Goal: Check status: Check status

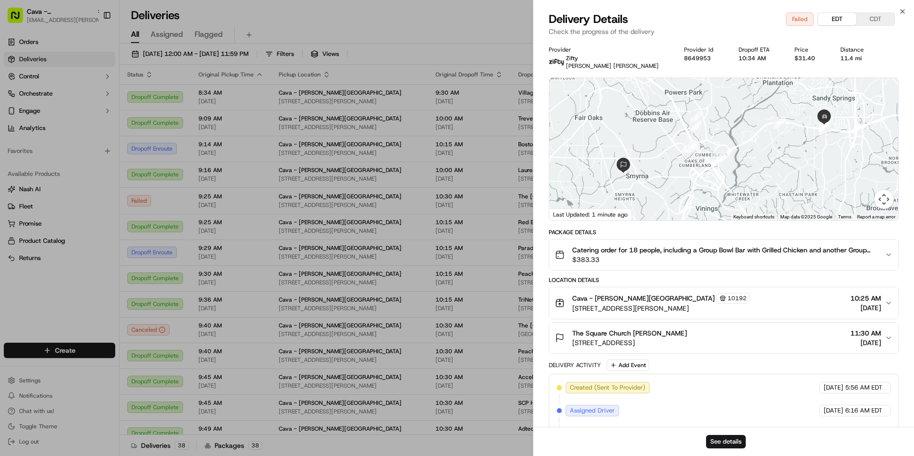
scroll to position [95, 0]
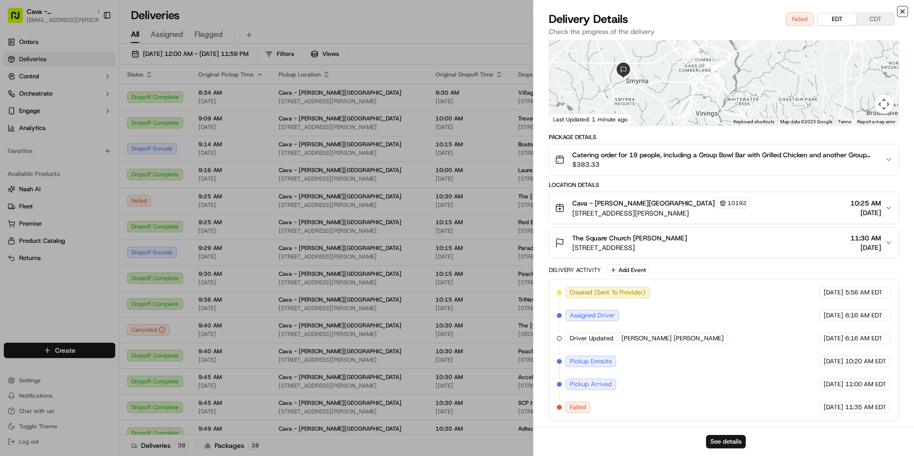
click at [903, 13] on icon "button" at bounding box center [902, 12] width 8 height 8
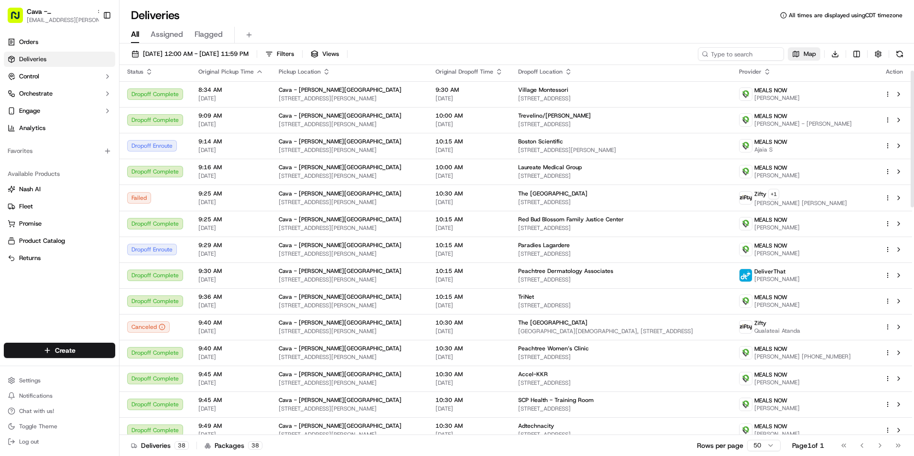
scroll to position [0, 0]
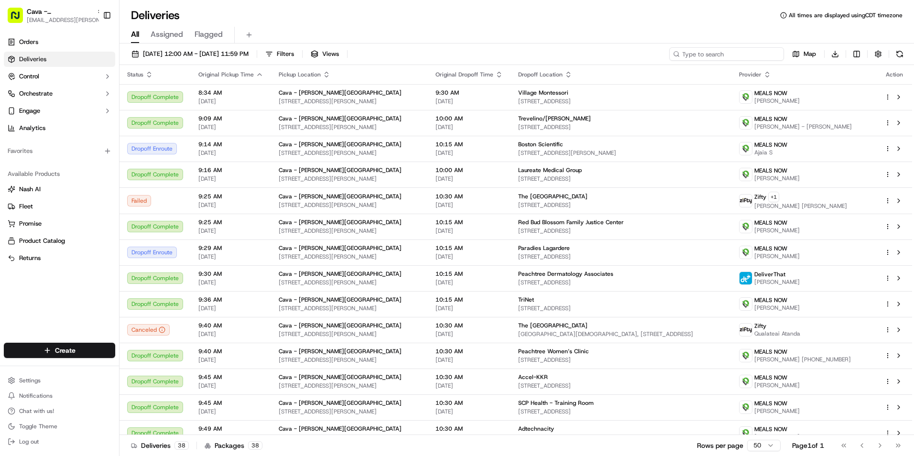
click at [730, 52] on input at bounding box center [726, 53] width 115 height 13
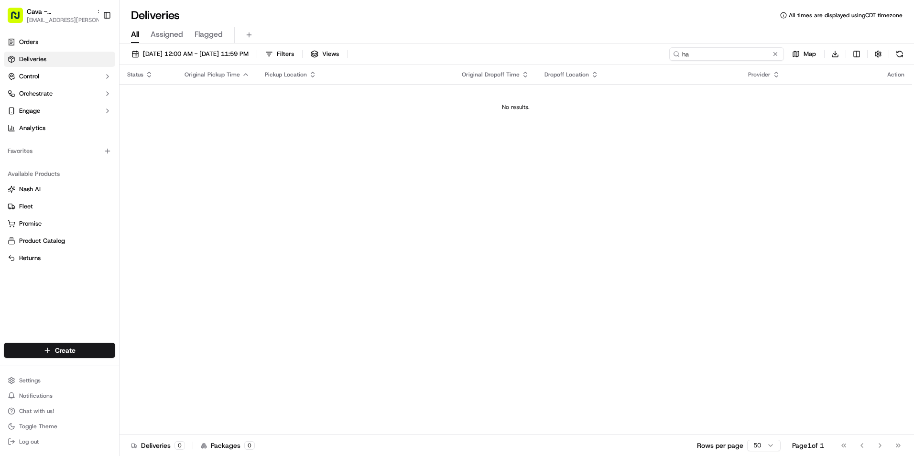
type input "h"
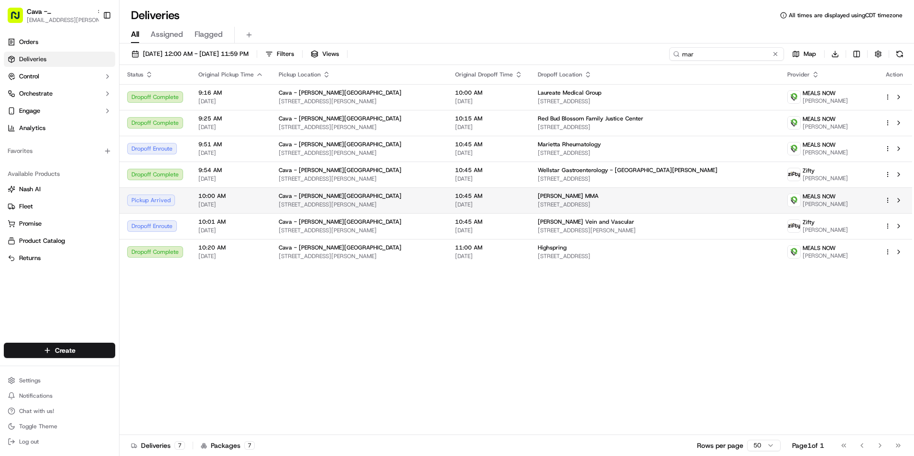
type input "mar"
click at [533, 194] on td "Marsh MMA 4401 Northside Pkwy NW, Atlanta, GA 30327, USA" at bounding box center [654, 200] width 249 height 26
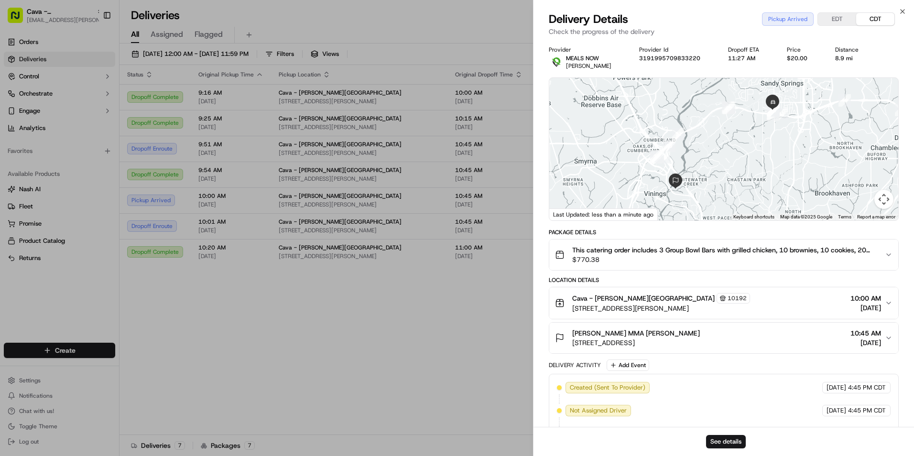
click at [848, 19] on button "EDT" at bounding box center [837, 19] width 38 height 12
click at [864, 21] on button "CDT" at bounding box center [875, 19] width 38 height 12
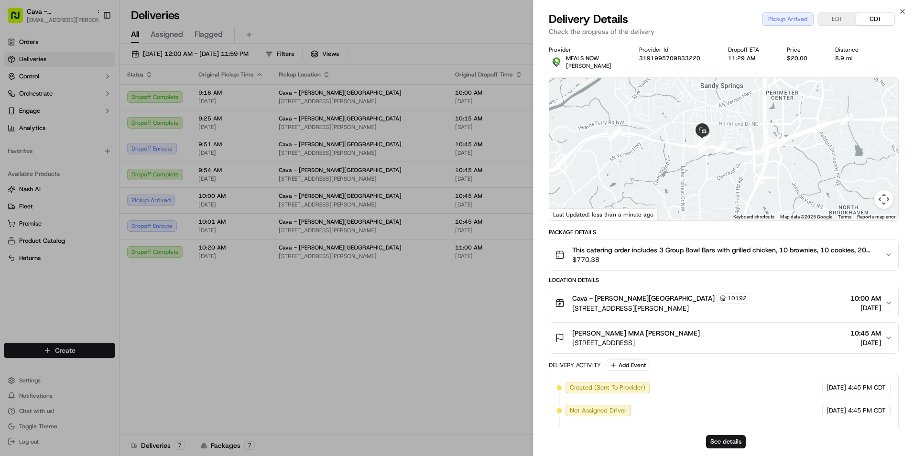
drag, startPoint x: 738, startPoint y: 116, endPoint x: 660, endPoint y: 230, distance: 137.8
click at [660, 230] on div "Provider MEALS NOW Mohammed anouar Azzab Provider Id 3191995709833220 Dropoff E…" at bounding box center [724, 281] width 350 height 470
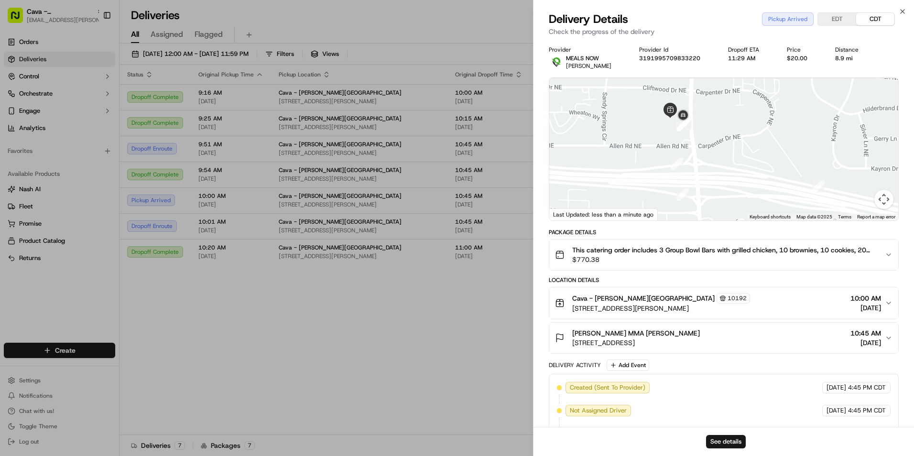
drag, startPoint x: 691, startPoint y: 117, endPoint x: 797, endPoint y: 200, distance: 134.0
click at [797, 200] on div at bounding box center [723, 149] width 349 height 142
click at [903, 9] on icon "button" at bounding box center [902, 12] width 8 height 8
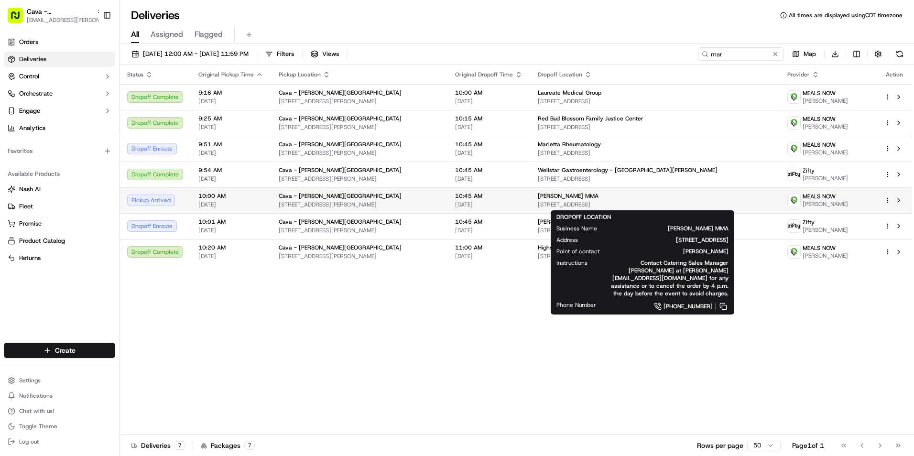
click at [564, 199] on span "Marsh MMA" at bounding box center [568, 196] width 61 height 8
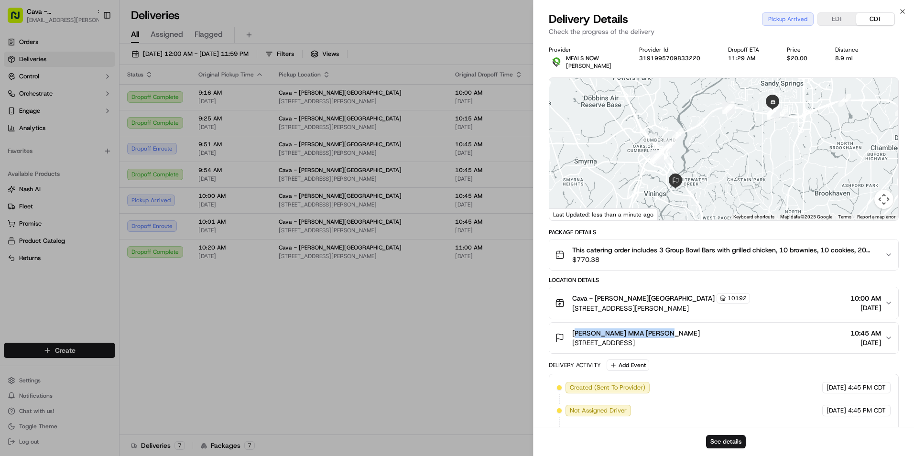
drag, startPoint x: 575, startPoint y: 333, endPoint x: 657, endPoint y: 335, distance: 81.3
click at [657, 335] on span "[PERSON_NAME] MMA [PERSON_NAME]" at bounding box center [636, 333] width 128 height 10
drag, startPoint x: 657, startPoint y: 335, endPoint x: 669, endPoint y: 330, distance: 12.9
click at [669, 330] on div "[PERSON_NAME] MMA [PERSON_NAME]" at bounding box center [636, 333] width 128 height 10
drag, startPoint x: 659, startPoint y: 332, endPoint x: 654, endPoint y: 332, distance: 5.3
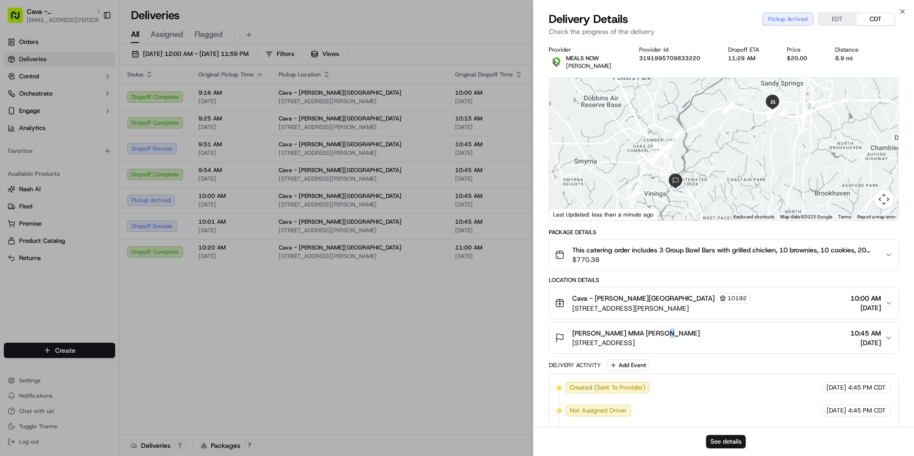
click at [654, 332] on div "[PERSON_NAME] MMA [PERSON_NAME]" at bounding box center [636, 333] width 128 height 10
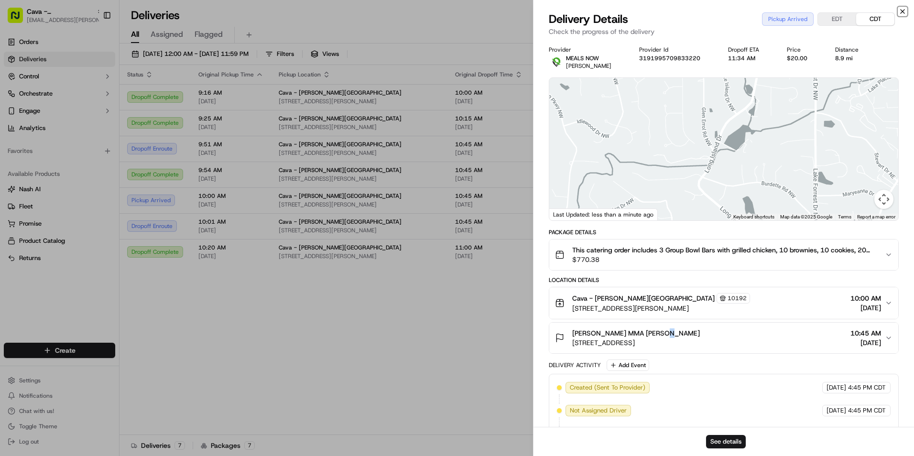
click at [900, 13] on icon "button" at bounding box center [902, 12] width 8 height 8
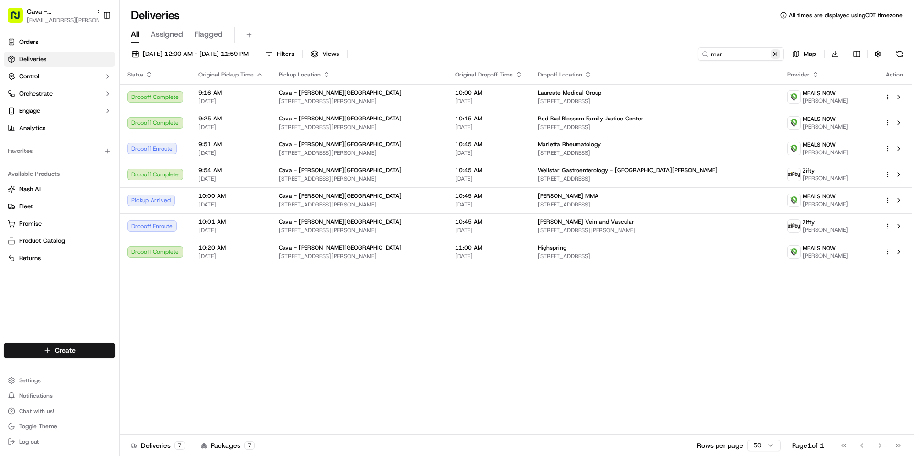
click at [772, 55] on button at bounding box center [775, 54] width 10 height 10
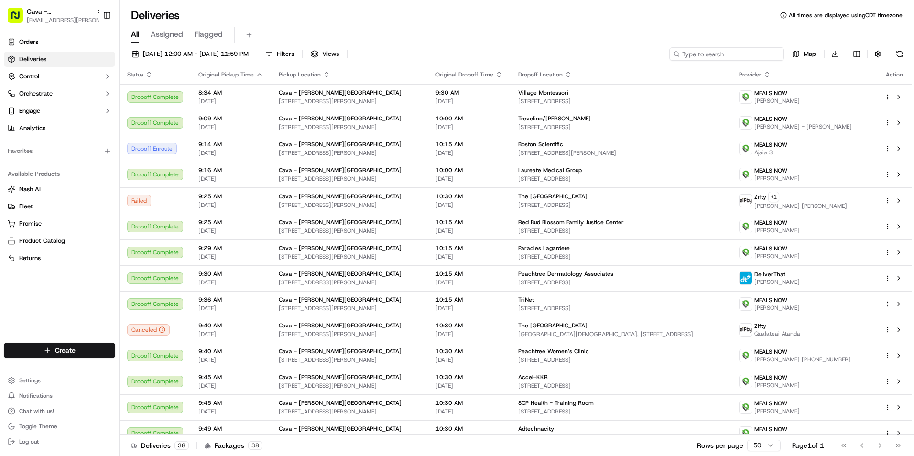
click at [732, 56] on input at bounding box center [726, 53] width 115 height 13
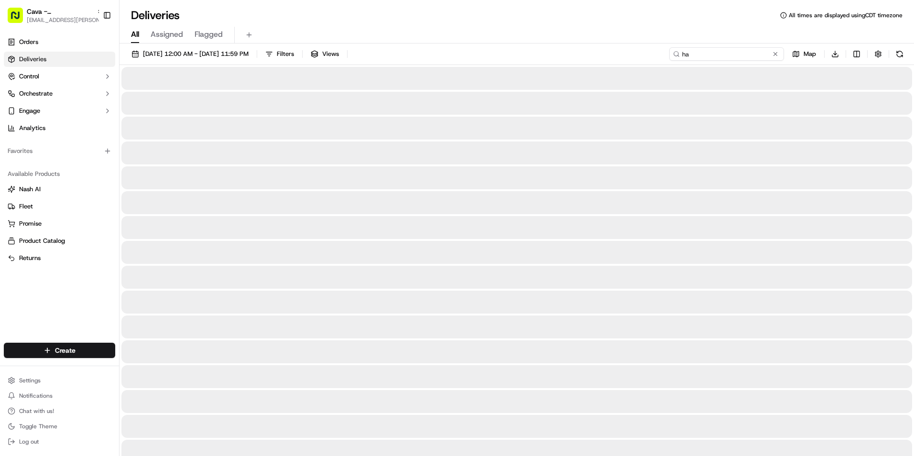
type input "h"
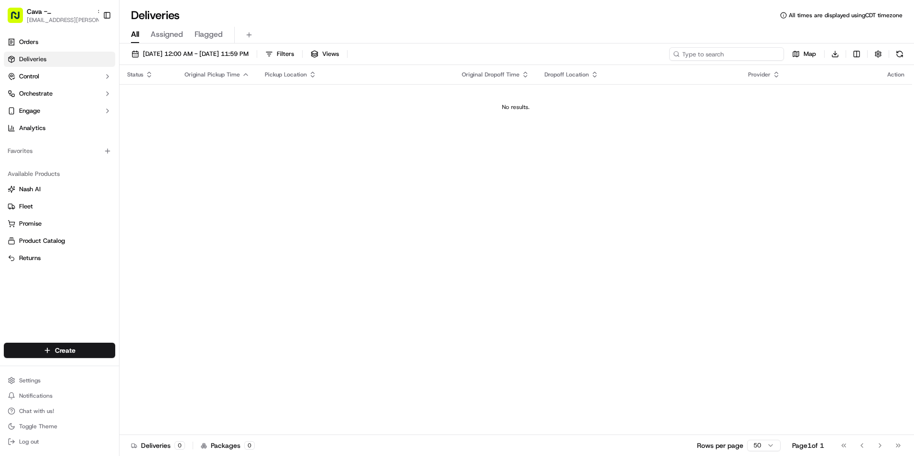
type input "h"
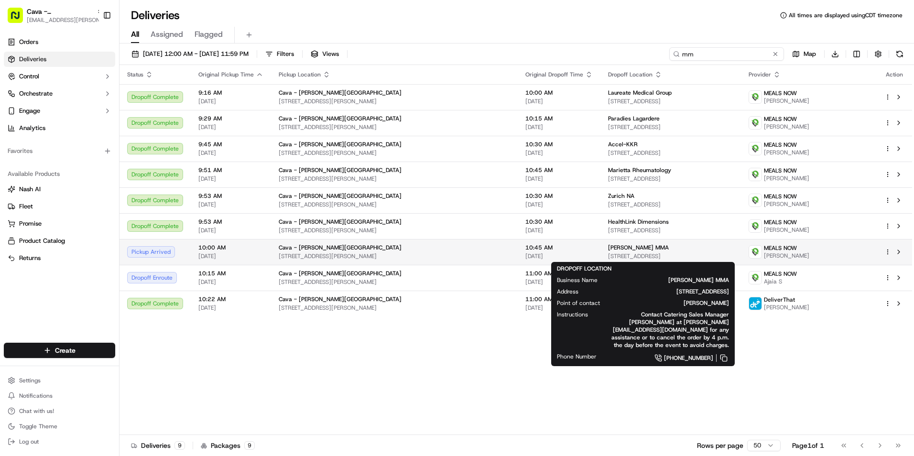
type input "mm"
click at [608, 256] on span "[STREET_ADDRESS]" at bounding box center [670, 256] width 125 height 8
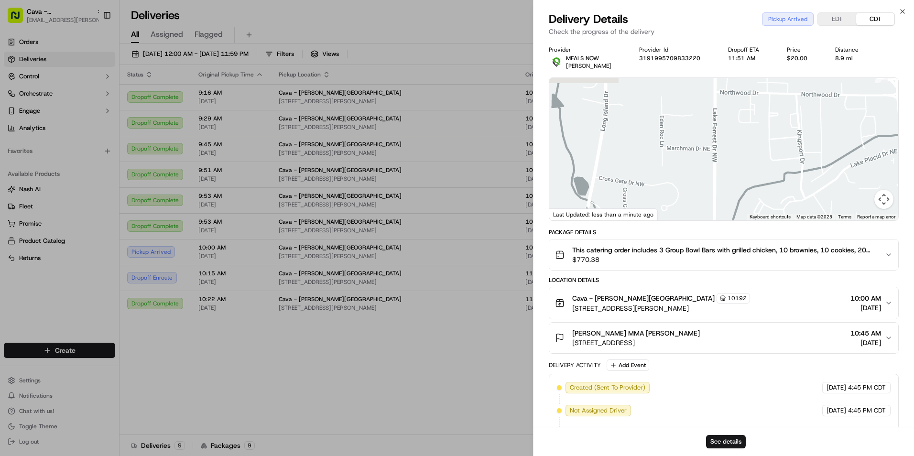
drag, startPoint x: 764, startPoint y: 119, endPoint x: 707, endPoint y: 165, distance: 73.7
click at [708, 160] on div at bounding box center [723, 149] width 349 height 142
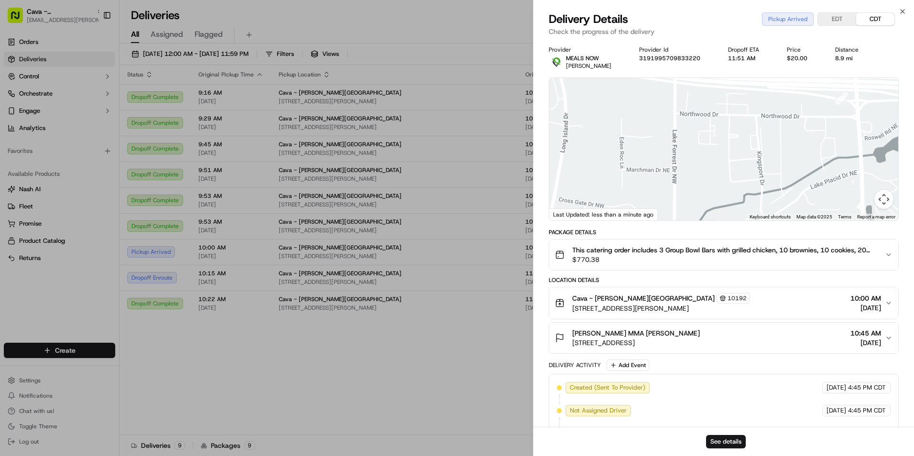
click at [840, 22] on button "EDT" at bounding box center [837, 19] width 38 height 12
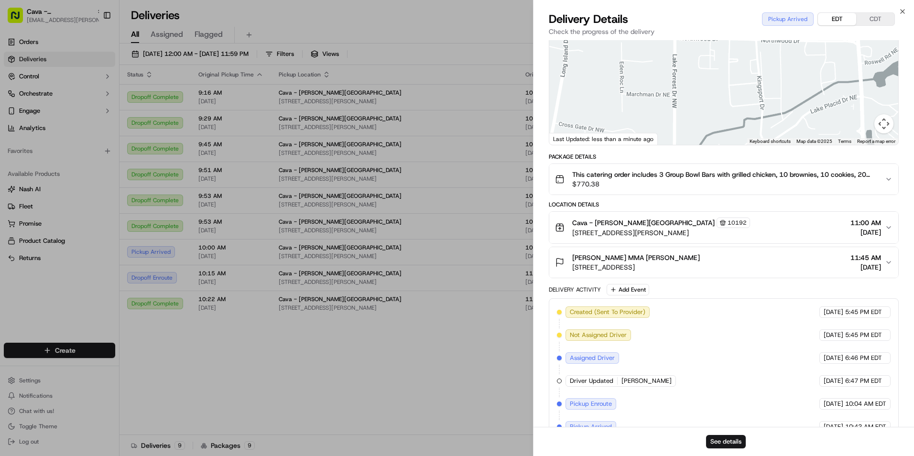
scroll to position [47, 0]
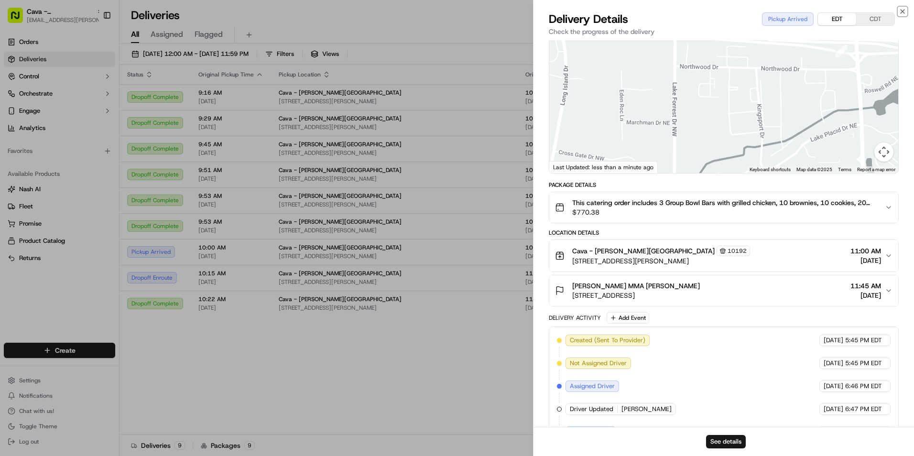
click at [903, 13] on icon "button" at bounding box center [902, 12] width 8 height 8
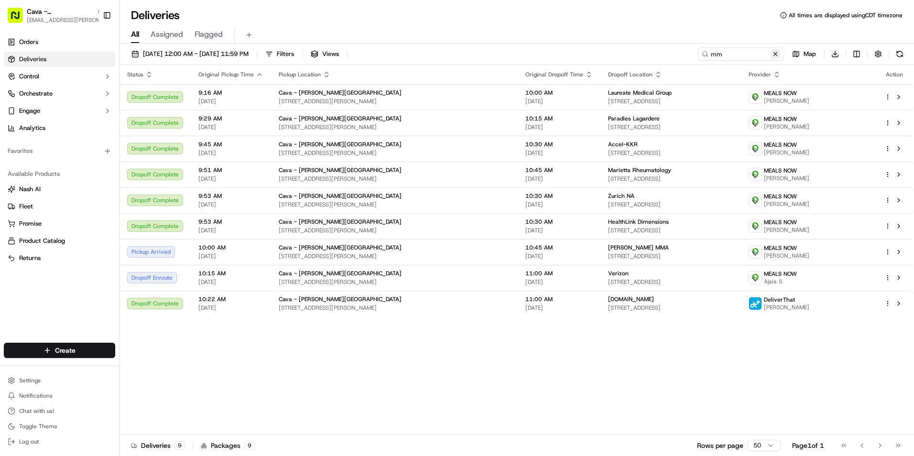
click at [775, 58] on button at bounding box center [775, 54] width 10 height 10
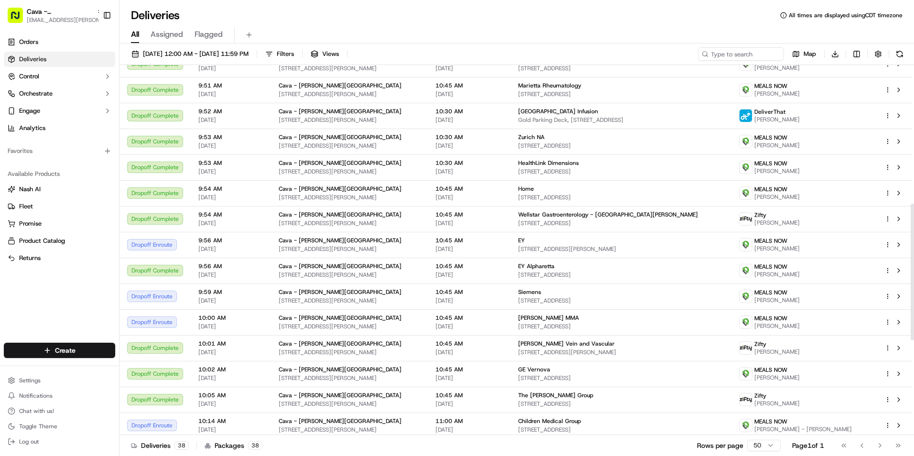
scroll to position [382, 0]
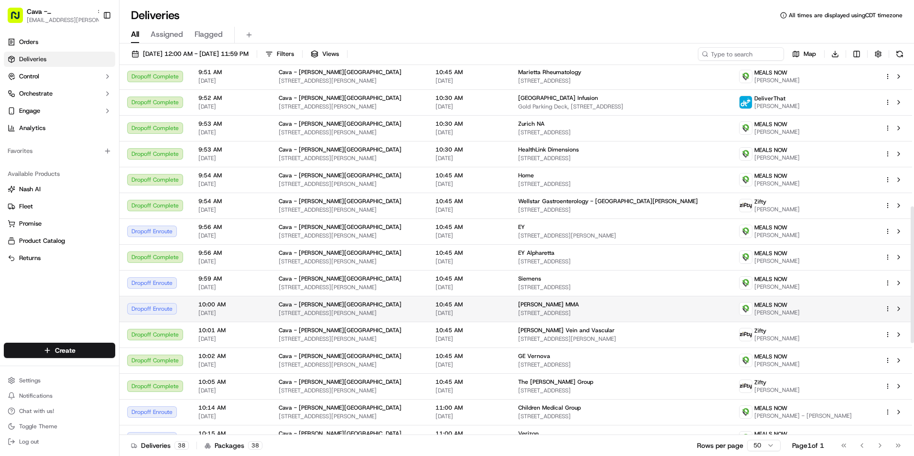
click at [521, 303] on span "Marsh MMA" at bounding box center [548, 305] width 61 height 8
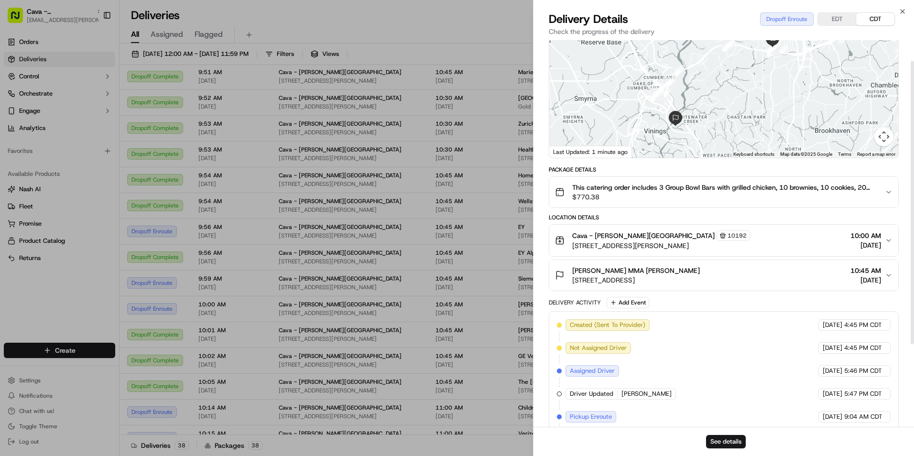
scroll to position [141, 0]
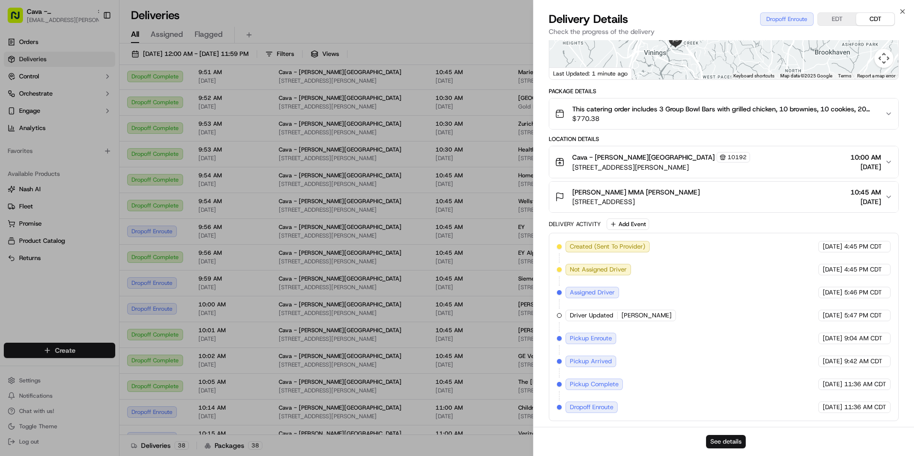
click at [725, 439] on button "See details" at bounding box center [726, 441] width 40 height 13
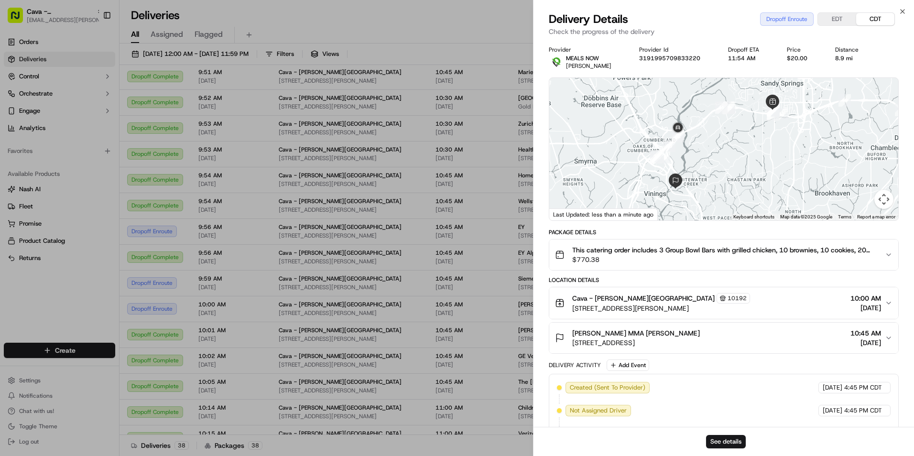
click at [898, 7] on div "Close Delivery Details Dropoff Enroute EDT CDT Check the progress of the delive…" at bounding box center [723, 228] width 381 height 456
click at [900, 11] on icon "button" at bounding box center [902, 12] width 8 height 8
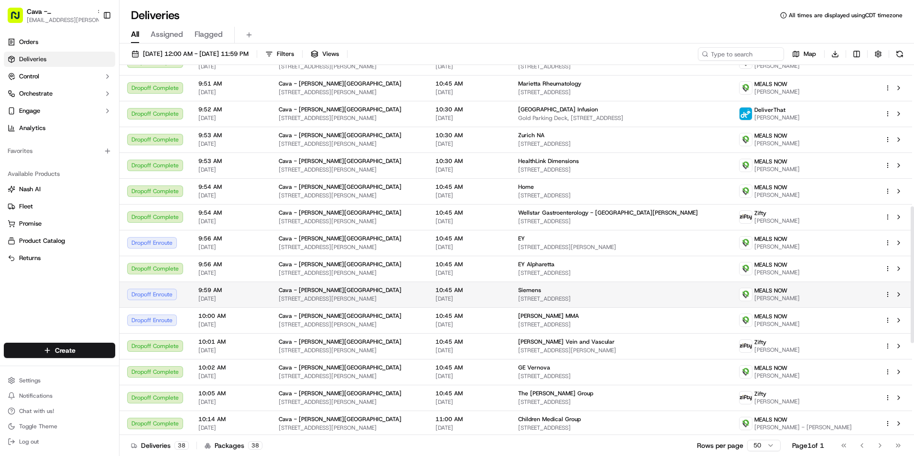
scroll to position [382, 0]
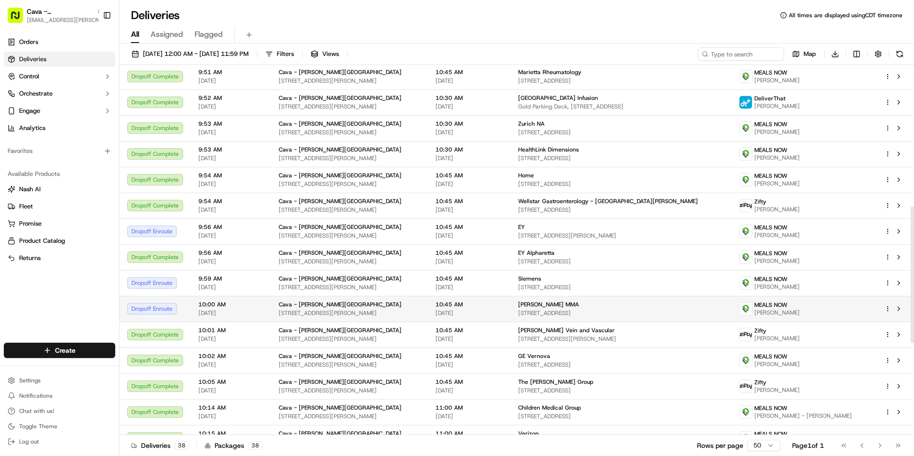
click at [551, 302] on div "Marsh MMA" at bounding box center [621, 305] width 206 height 8
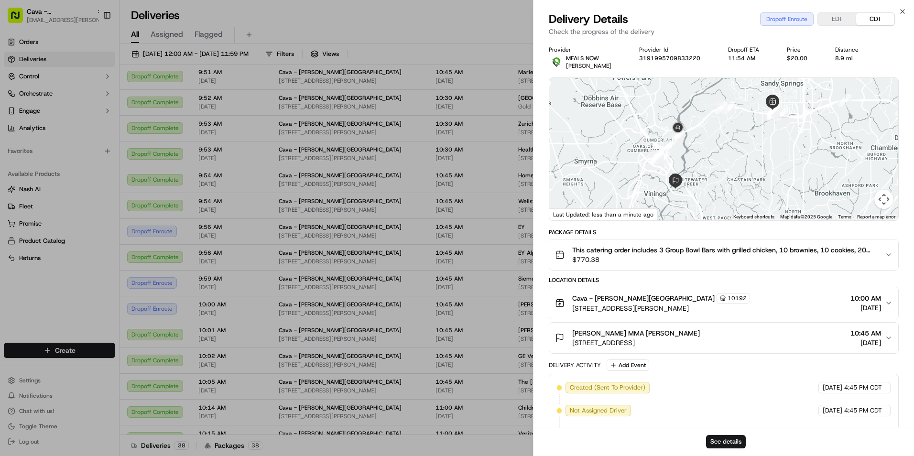
click at [831, 17] on button "EDT" at bounding box center [837, 19] width 38 height 12
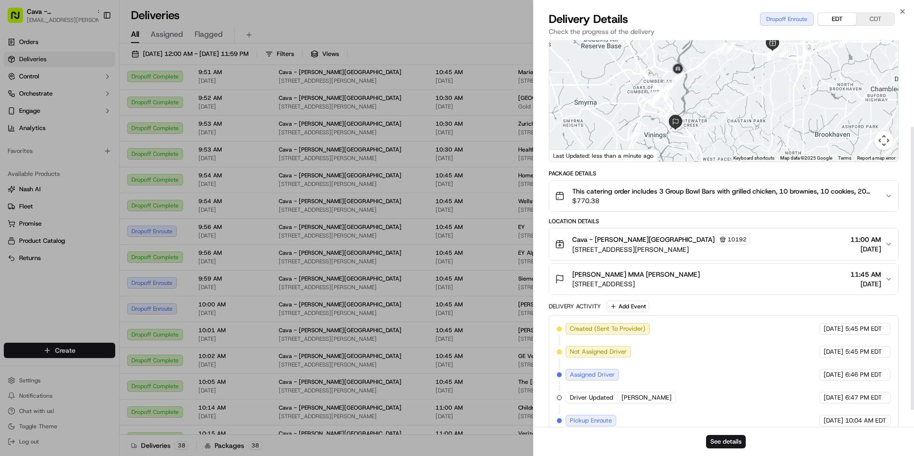
scroll to position [141, 0]
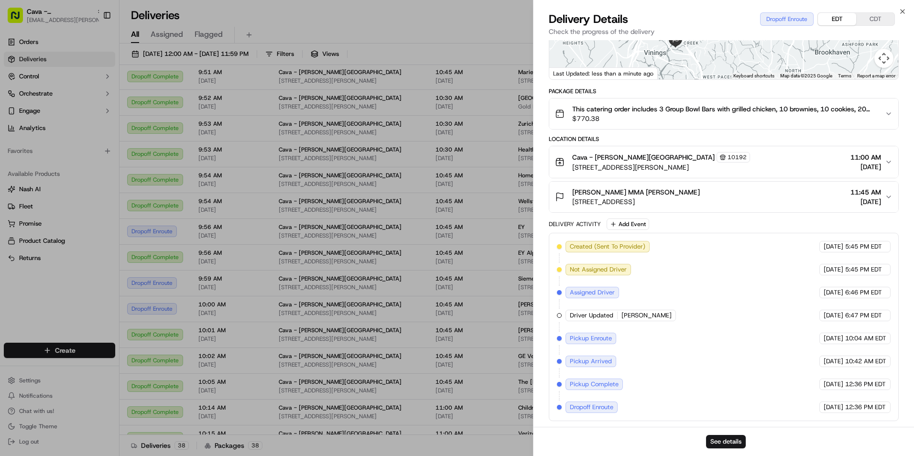
click at [770, 191] on div "Marsh MMA Alicia Furneaux 4401 Northside Pkwy NW, Atlanta, GA 30327, USA 11:45 …" at bounding box center [720, 196] width 330 height 19
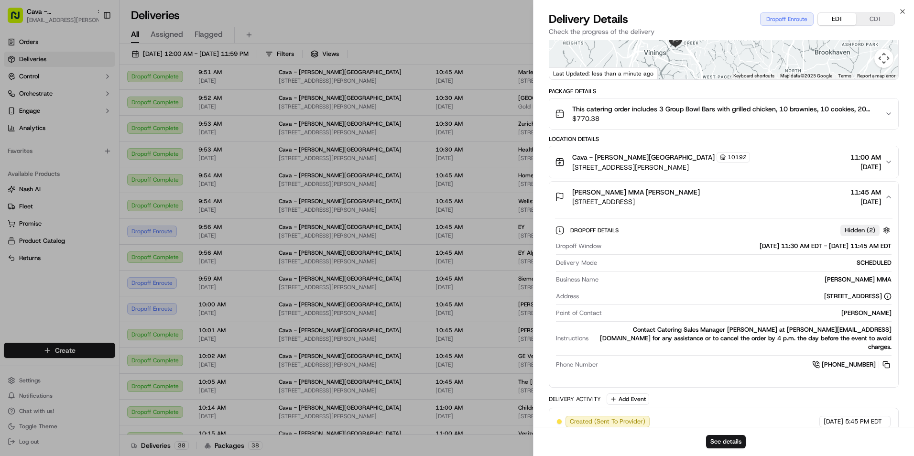
click at [813, 166] on div "Cava - Sandy Springs 10192 5840 Roswell Rd, Sandy Springs, GA 30328, USA 11:00 …" at bounding box center [720, 162] width 330 height 20
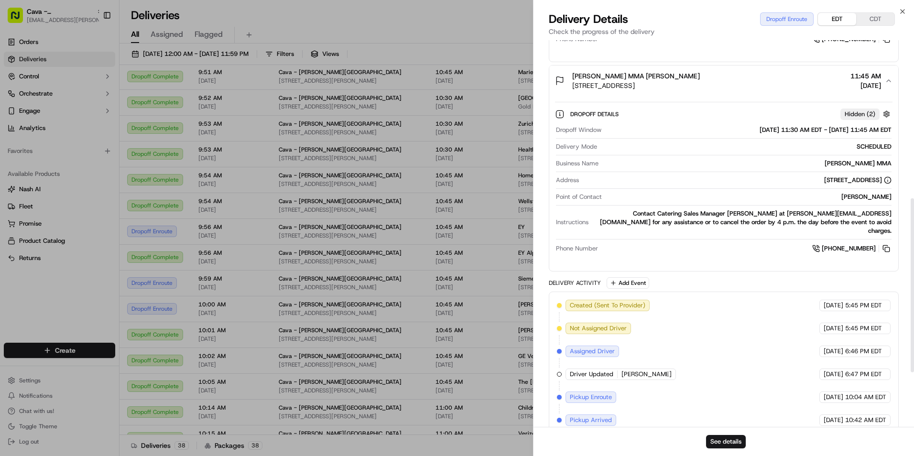
scroll to position [330, 0]
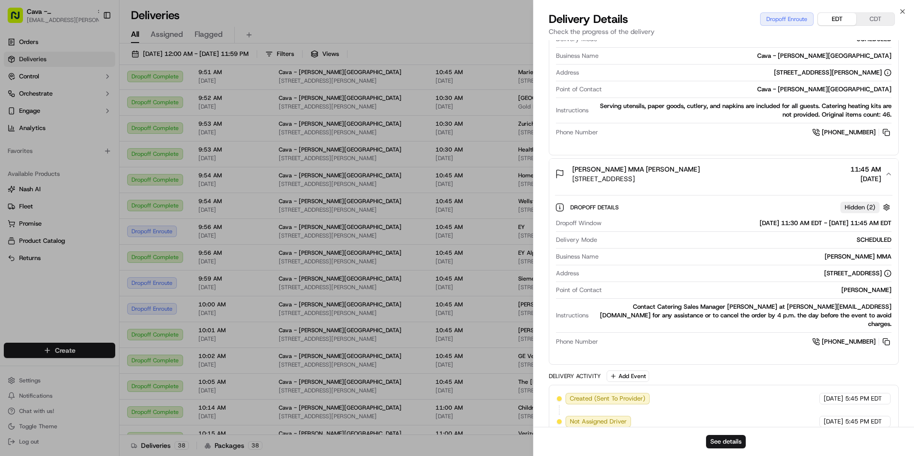
click at [875, 171] on span "11:45 AM" at bounding box center [865, 169] width 31 height 10
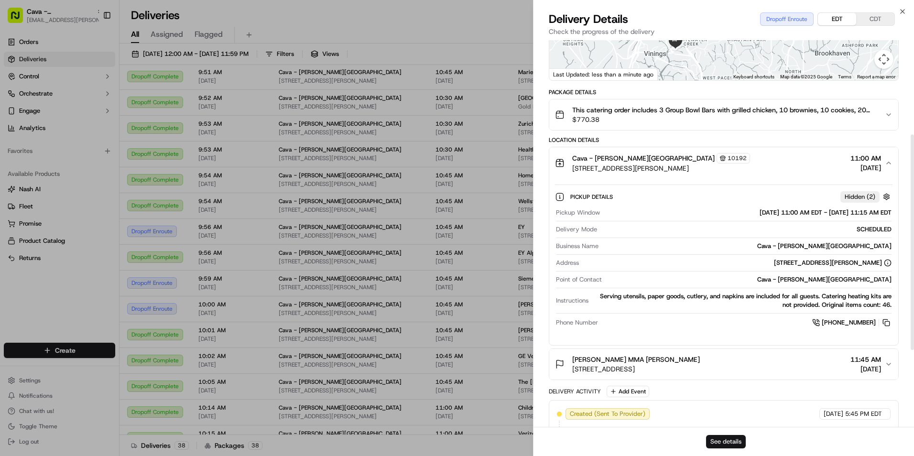
scroll to position [116, 0]
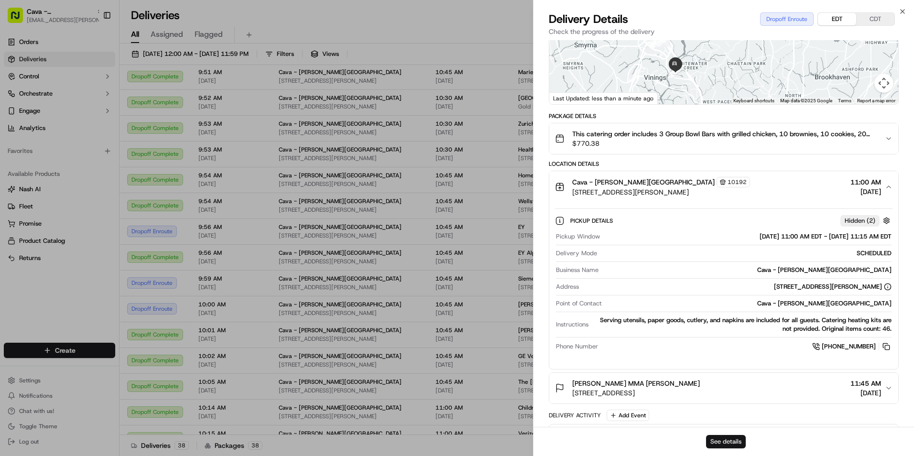
click at [721, 437] on button "See details" at bounding box center [726, 441] width 40 height 13
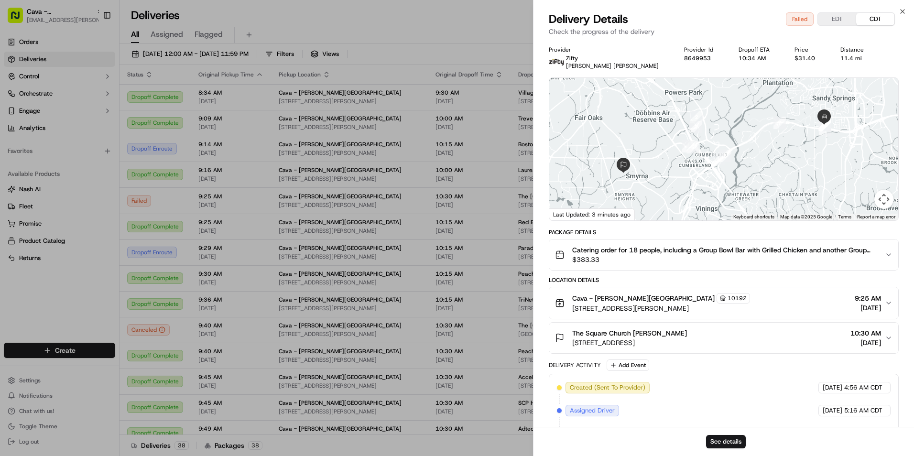
scroll to position [95, 0]
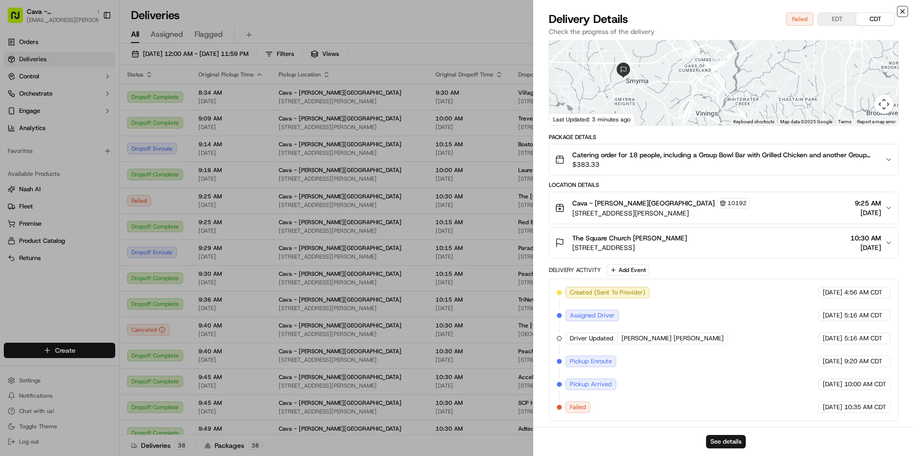
click at [903, 12] on icon "button" at bounding box center [902, 12] width 4 height 4
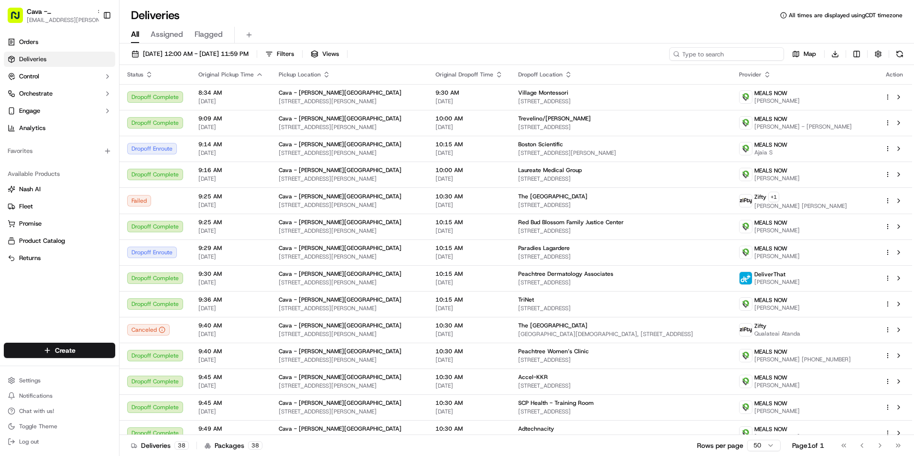
click at [734, 51] on input at bounding box center [726, 53] width 115 height 13
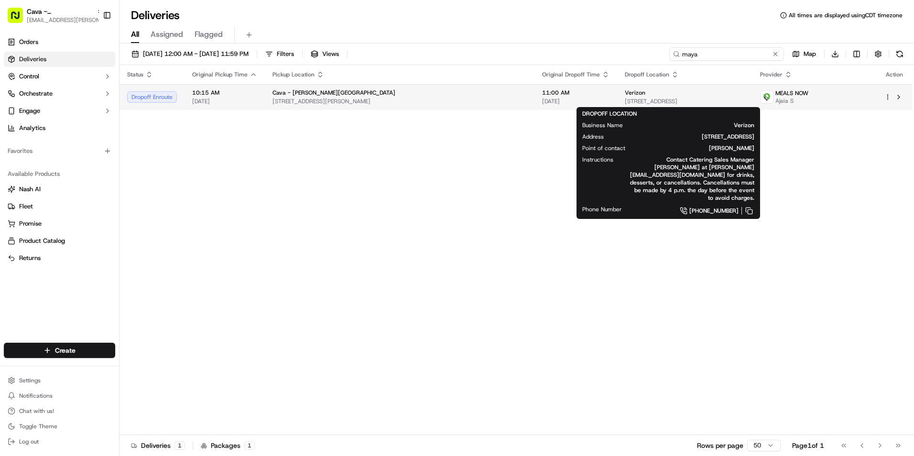
type input "maya"
click at [625, 94] on div "Verizon" at bounding box center [685, 93] width 120 height 8
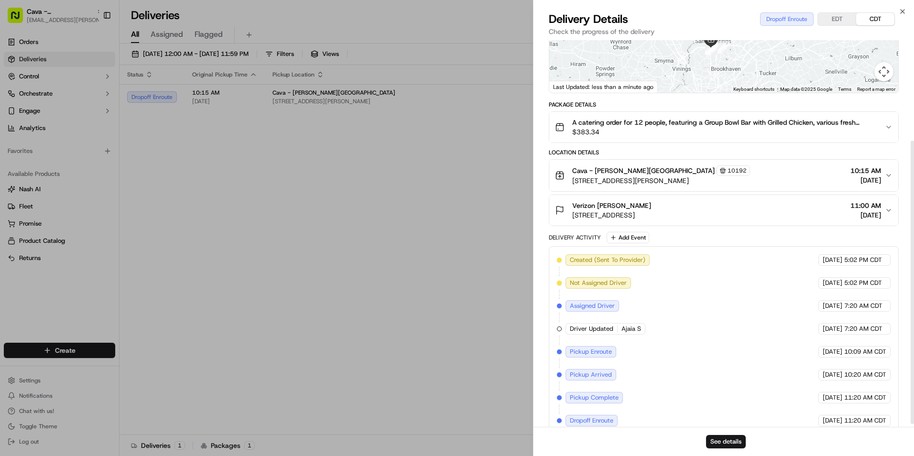
scroll to position [141, 0]
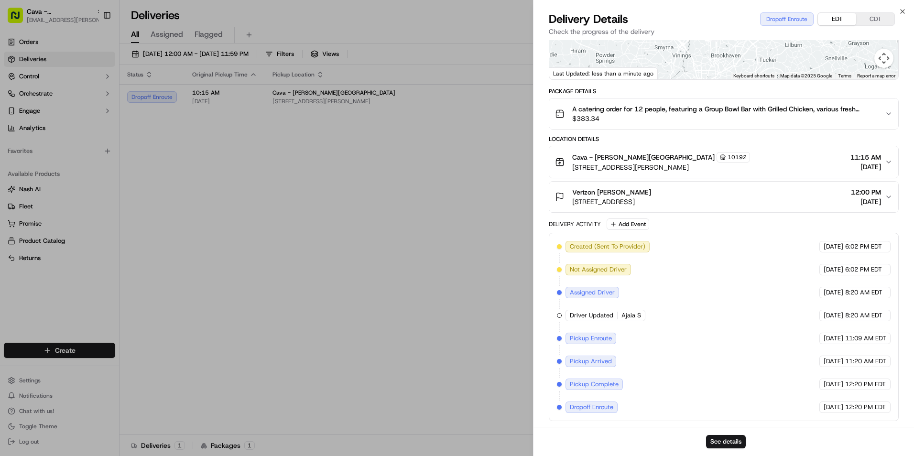
click at [842, 20] on button "EDT" at bounding box center [837, 19] width 38 height 12
click at [736, 445] on button "See details" at bounding box center [726, 441] width 40 height 13
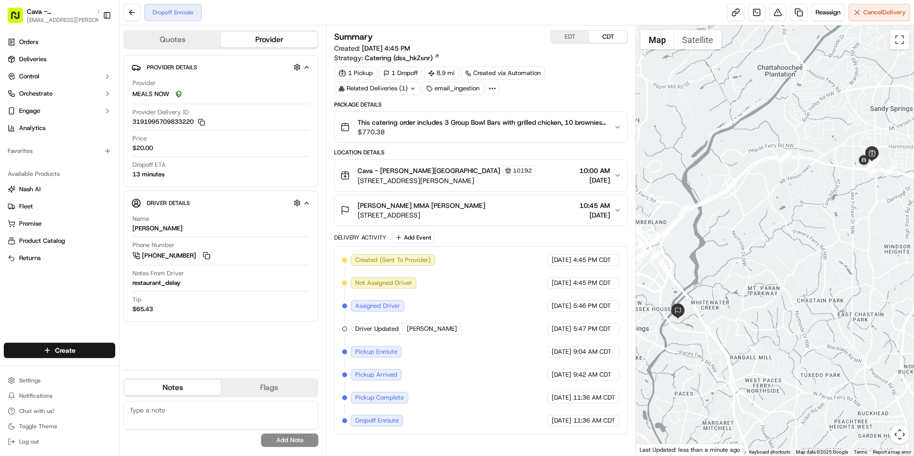
click at [578, 35] on button "EDT" at bounding box center [569, 37] width 38 height 12
click at [130, 13] on button at bounding box center [131, 12] width 17 height 17
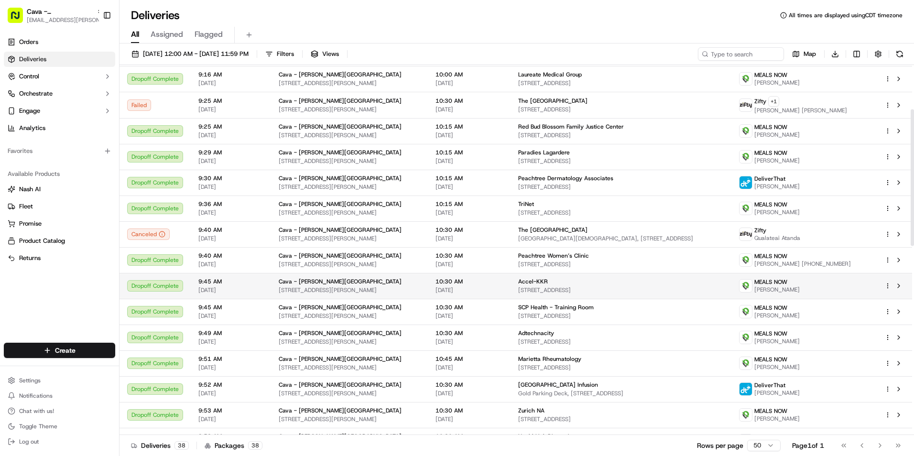
scroll to position [191, 0]
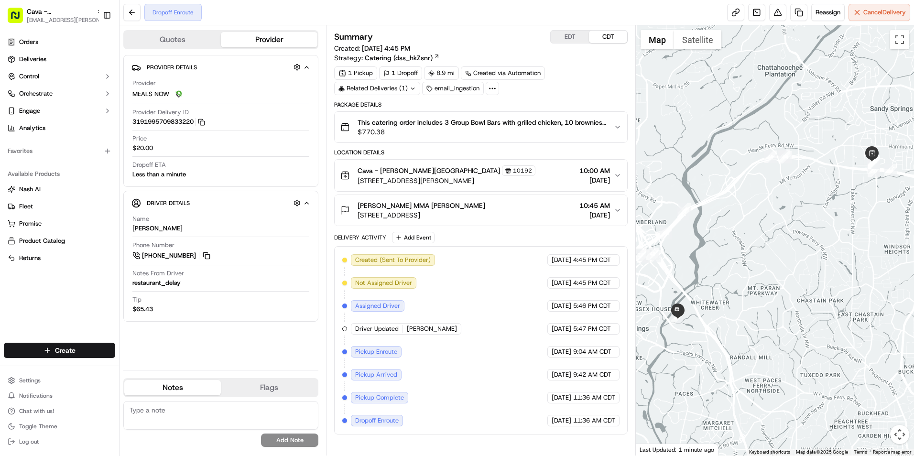
click at [571, 34] on button "EDT" at bounding box center [569, 37] width 38 height 12
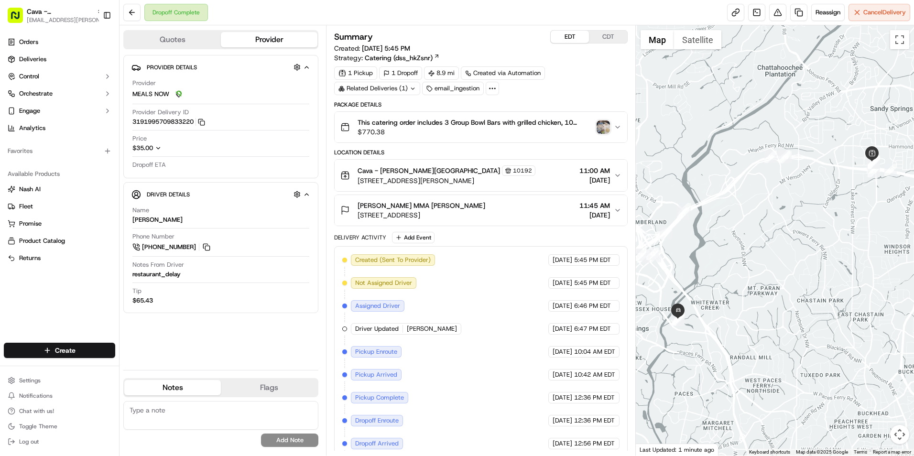
click at [595, 127] on div "This catering order includes 3 Group Bowl Bars with grilled chicken, 10 brownie…" at bounding box center [476, 127] width 273 height 19
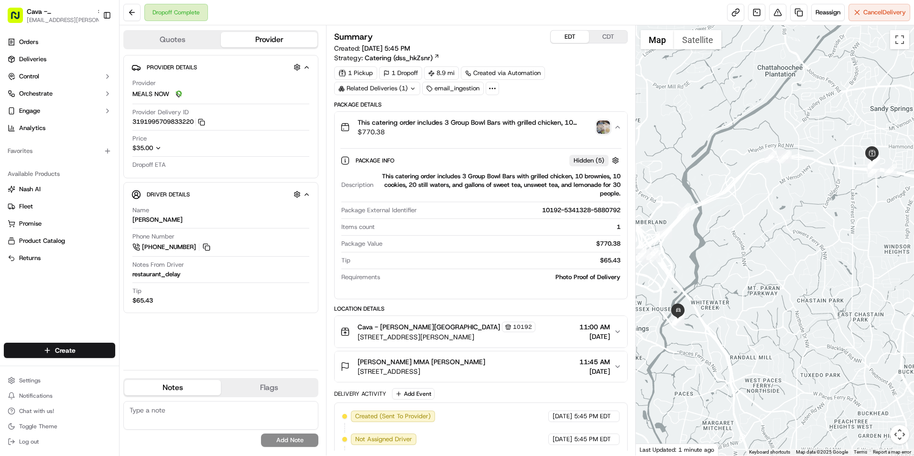
click at [601, 128] on img "button" at bounding box center [602, 126] width 13 height 13
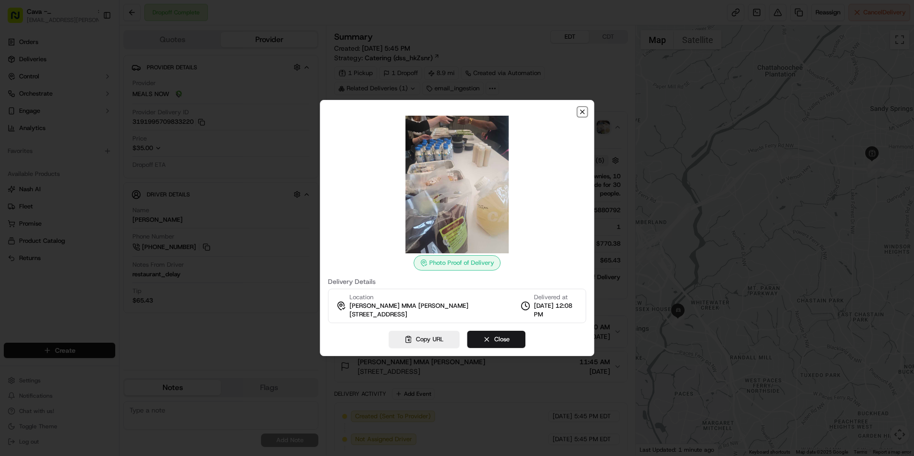
click at [579, 108] on icon "button" at bounding box center [582, 112] width 8 height 8
